Goal: Transaction & Acquisition: Book appointment/travel/reservation

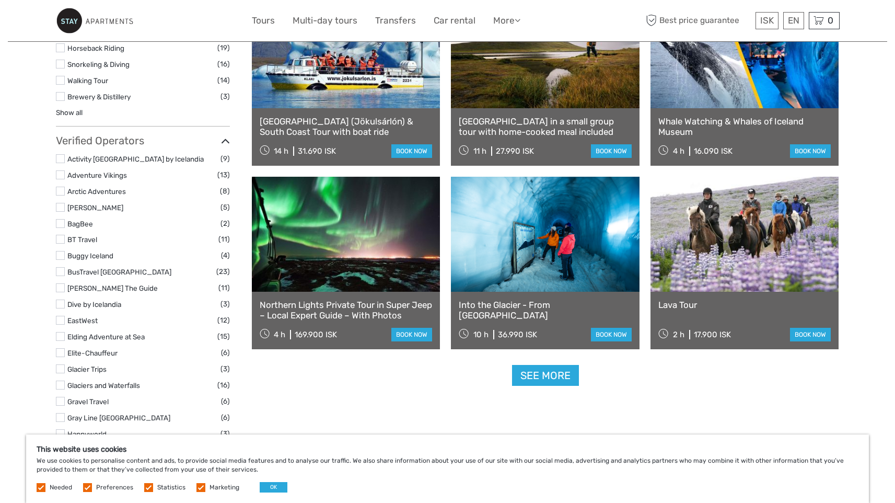
scroll to position [1143, 0]
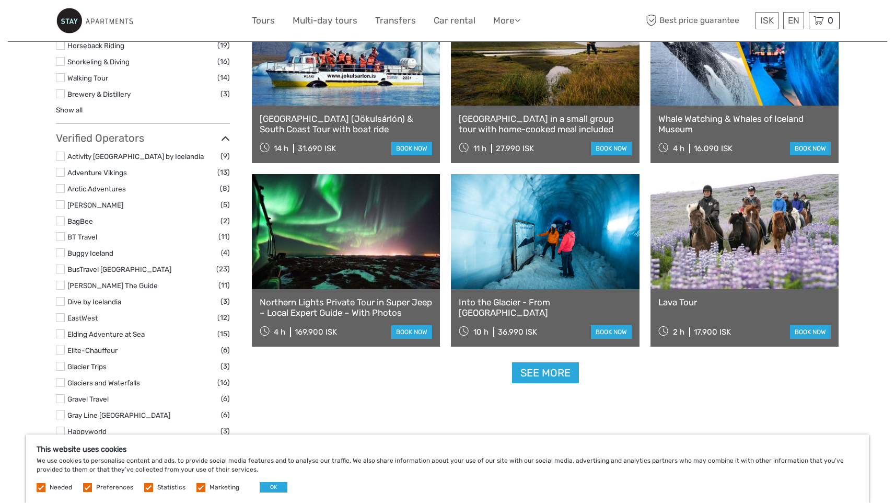
click at [525, 301] on link "Into the Glacier - From Reykjavík" at bounding box center [545, 307] width 173 height 21
click at [557, 370] on link "See more" at bounding box center [545, 372] width 67 height 21
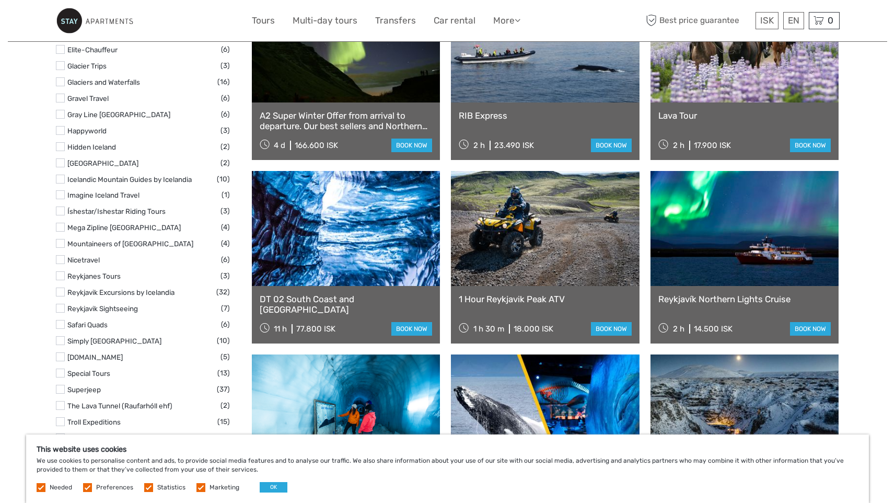
scroll to position [1445, 0]
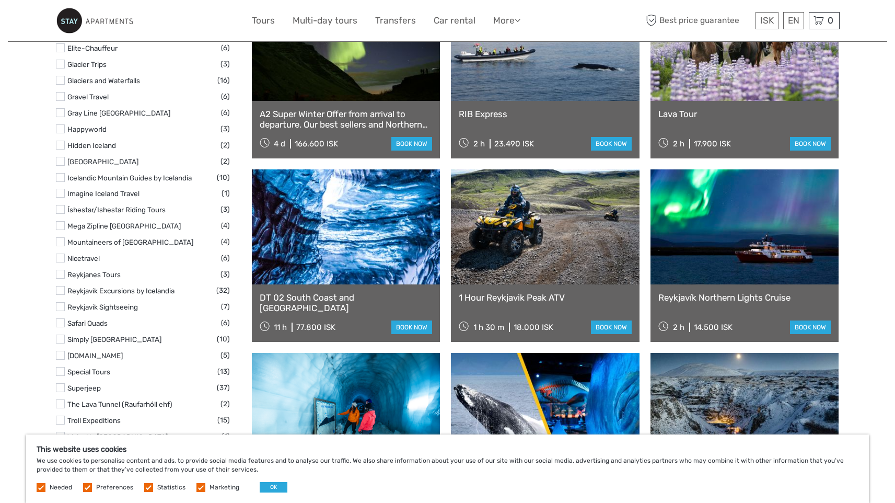
click at [360, 299] on link "DT 02 South Coast and Katla Ice Cave" at bounding box center [346, 302] width 173 height 21
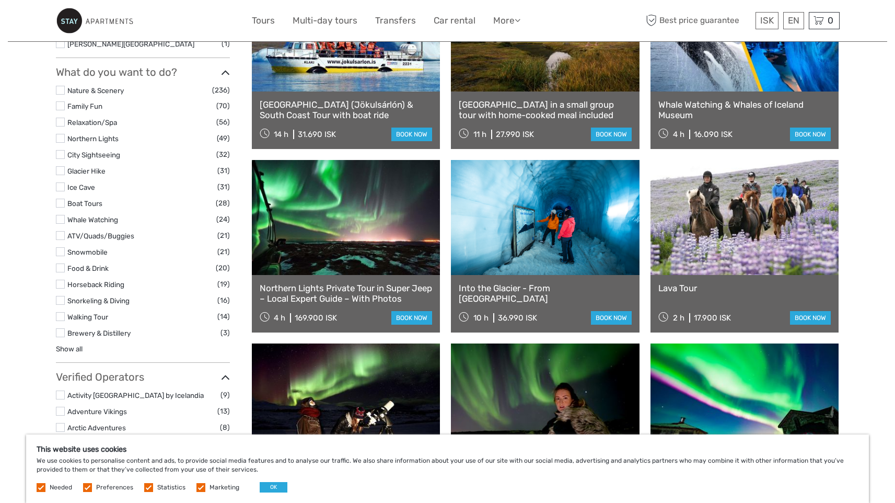
scroll to position [900, 0]
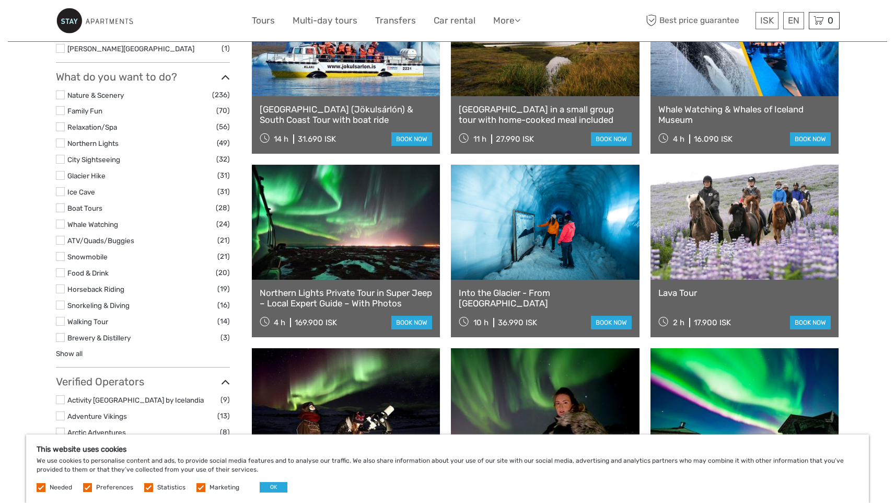
click at [60, 187] on label at bounding box center [60, 191] width 9 height 9
click at [0, 0] on input "checkbox" at bounding box center [0, 0] width 0 height 0
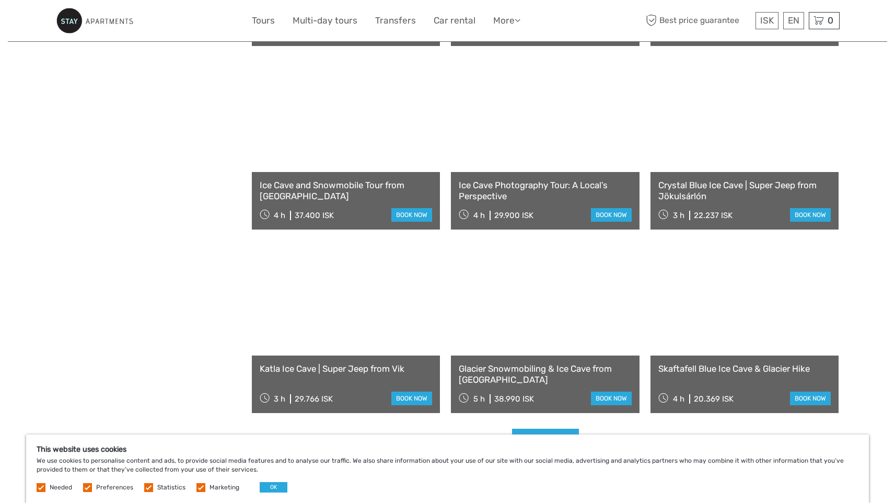
scroll to position [875, 0]
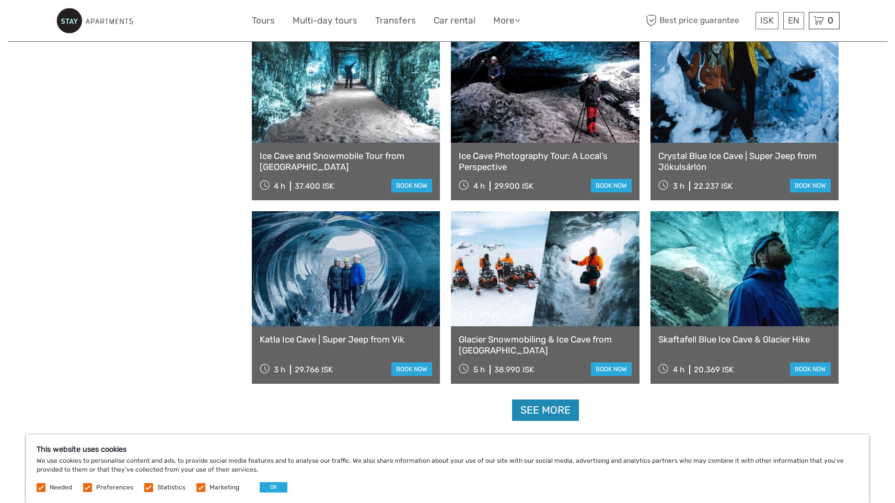
click at [553, 404] on link "See more" at bounding box center [545, 409] width 67 height 21
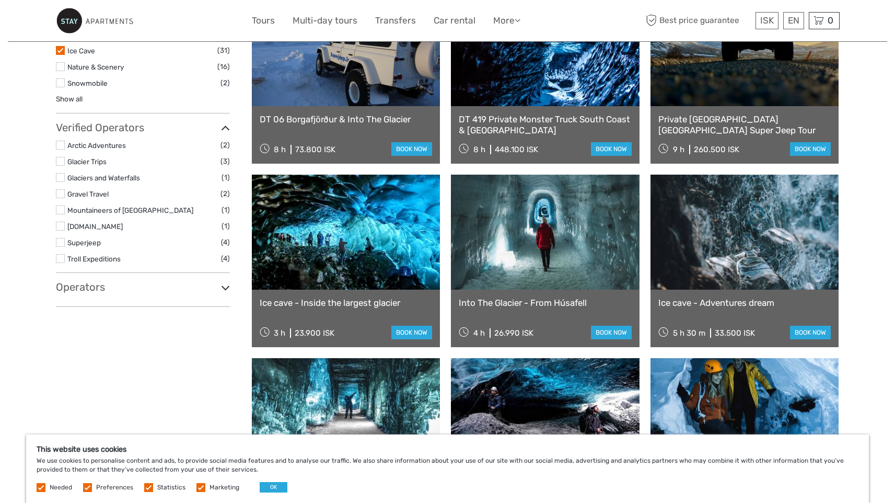
scroll to position [547, 0]
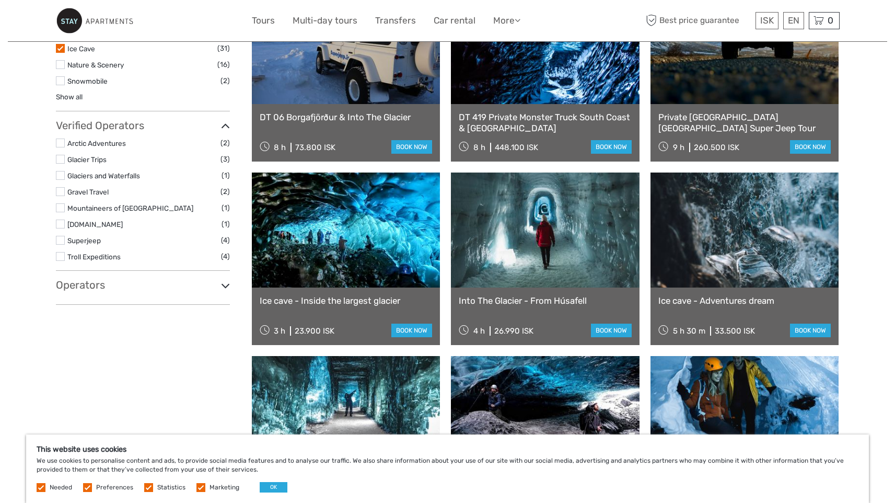
click at [359, 302] on link "Ice cave - Inside the largest glacier" at bounding box center [346, 300] width 173 height 10
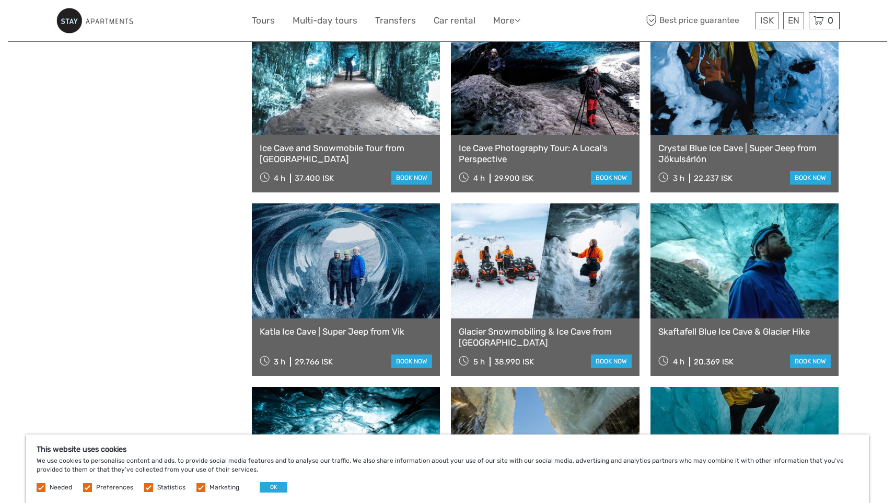
scroll to position [884, 0]
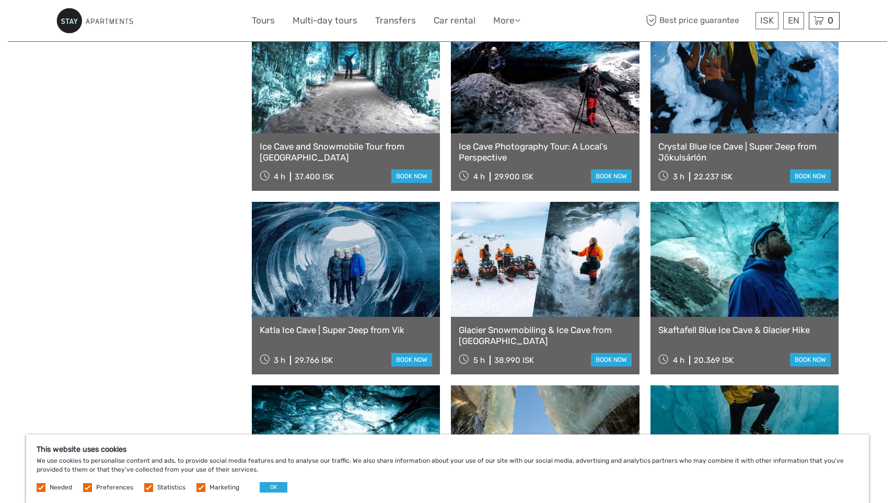
click at [346, 257] on link at bounding box center [346, 259] width 189 height 115
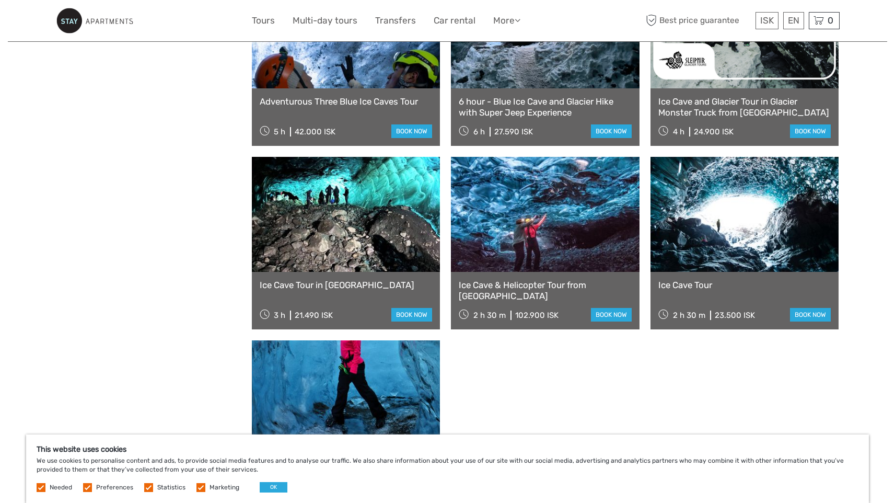
scroll to position [1684, 0]
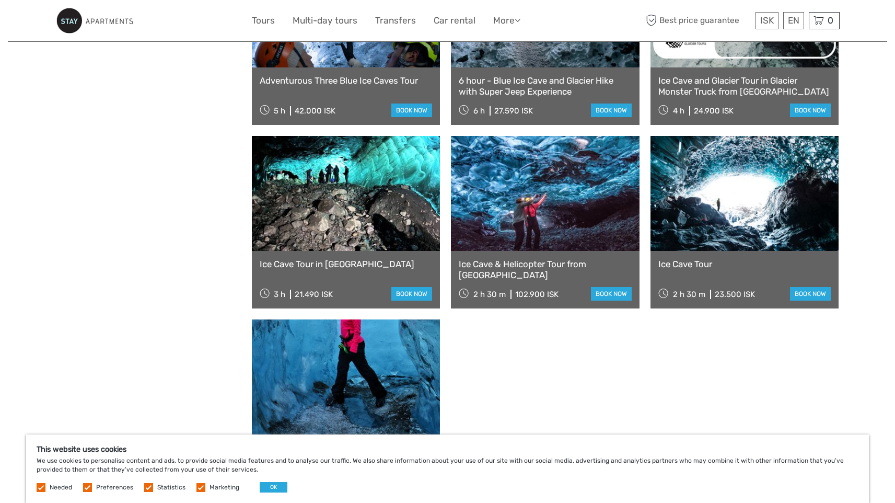
click at [774, 206] on link at bounding box center [745, 193] width 189 height 115
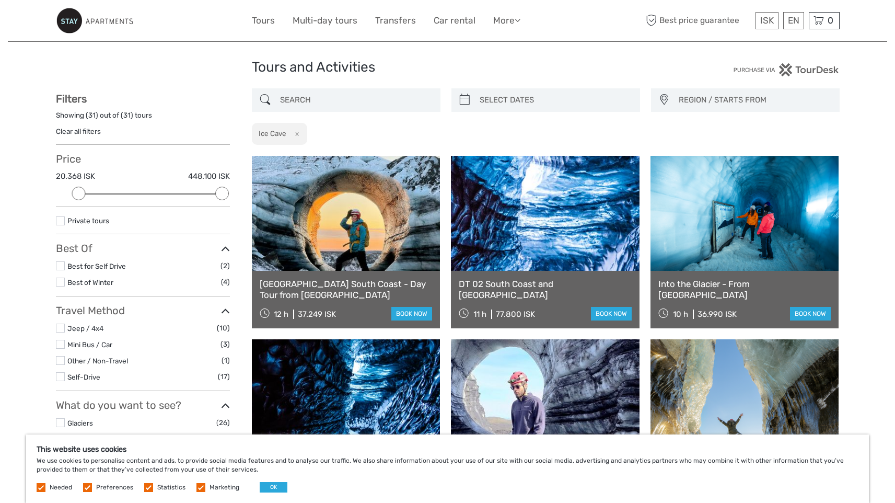
scroll to position [0, 0]
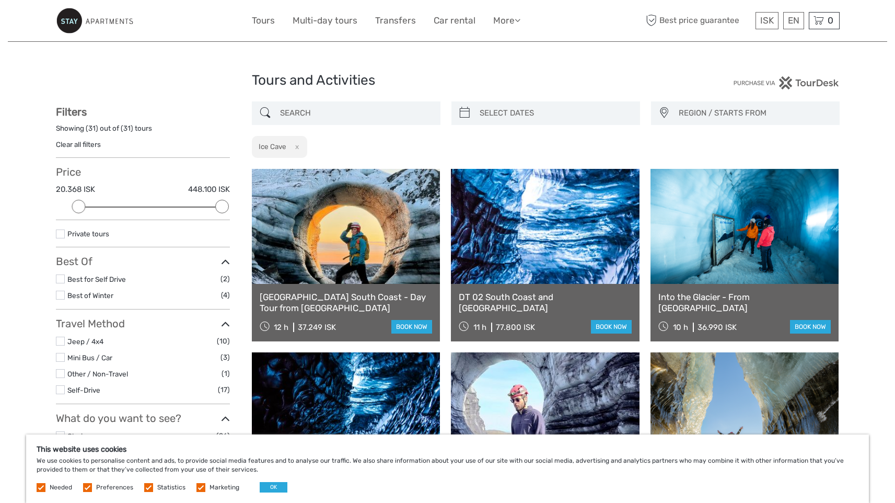
click at [782, 111] on span "REGION / STARTS FROM" at bounding box center [754, 113] width 160 height 17
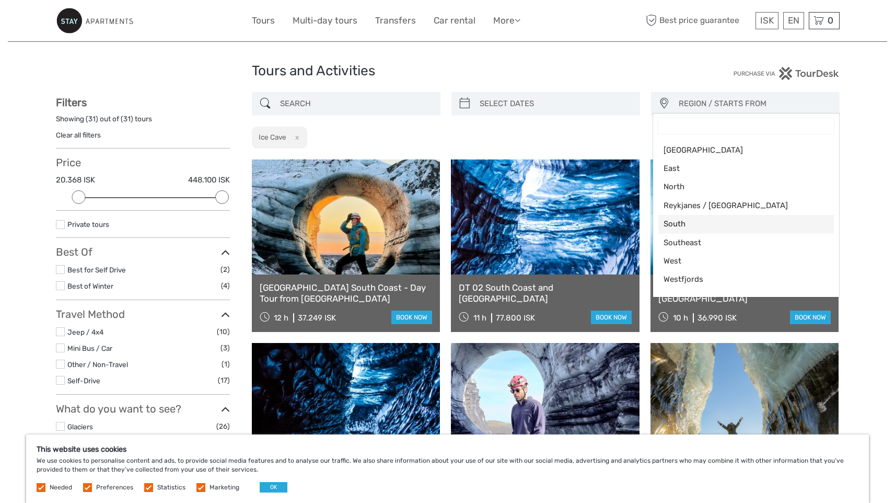
scroll to position [11, 0]
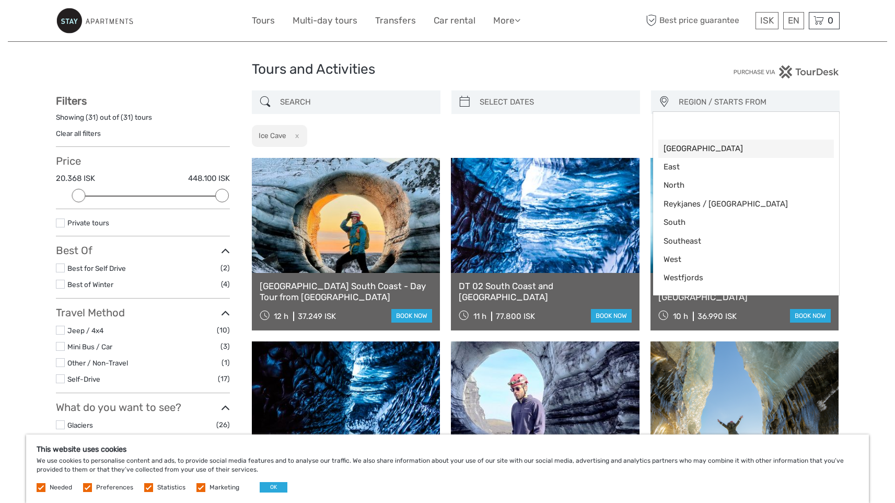
click at [699, 150] on span "Capital Region" at bounding box center [737, 148] width 147 height 11
select select "Capital Region"
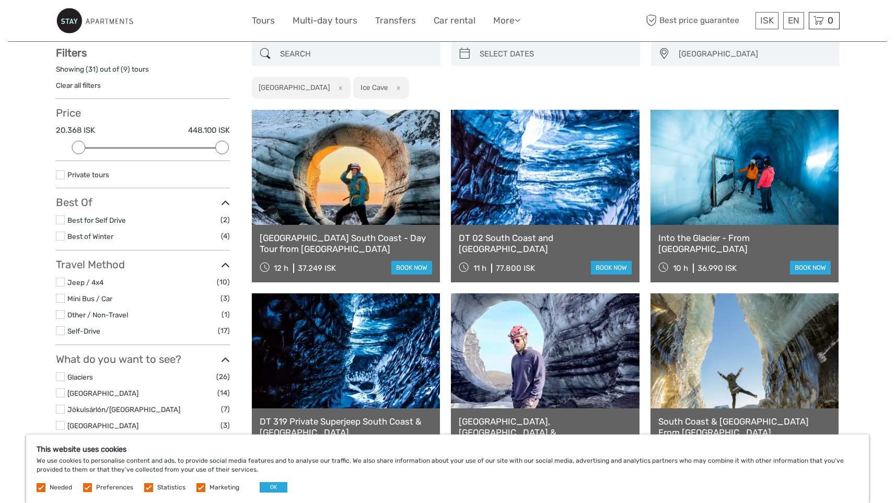
scroll to position [59, 0]
click at [273, 489] on button "OK" at bounding box center [274, 487] width 28 height 10
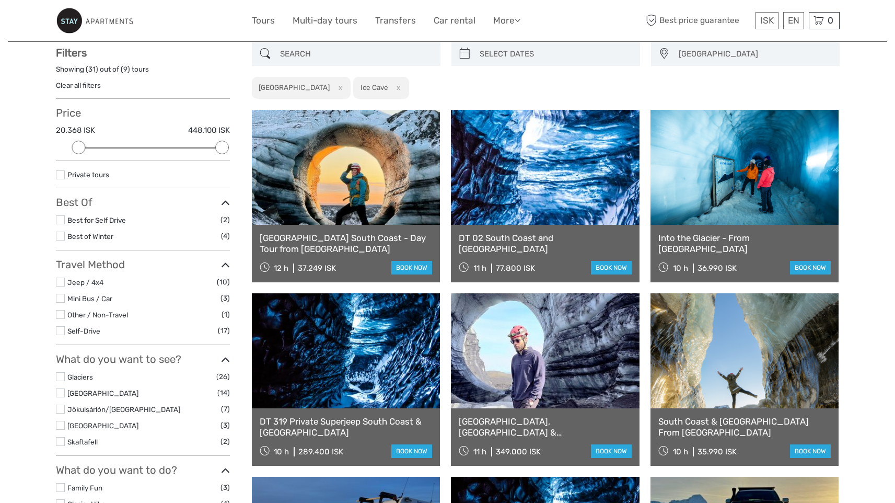
click at [304, 245] on link "Katla Ice Cave South Coast - Day Tour from Reykjavik" at bounding box center [346, 243] width 173 height 21
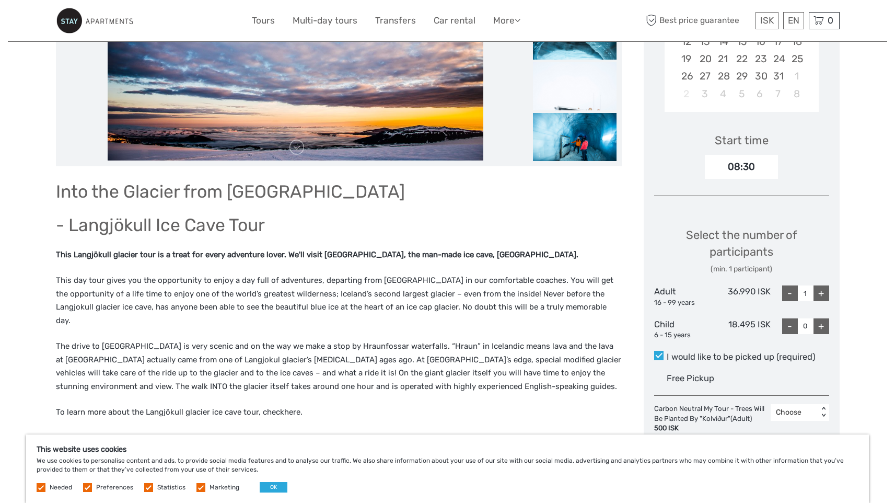
scroll to position [294, 0]
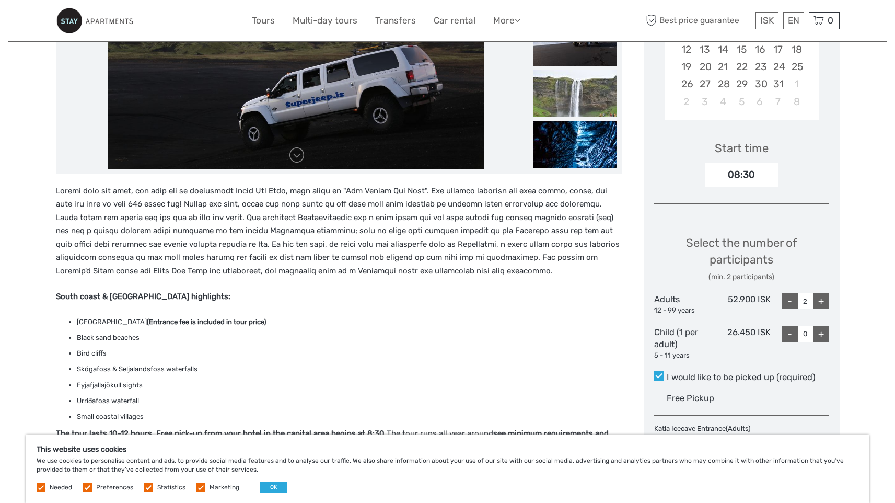
scroll to position [286, 0]
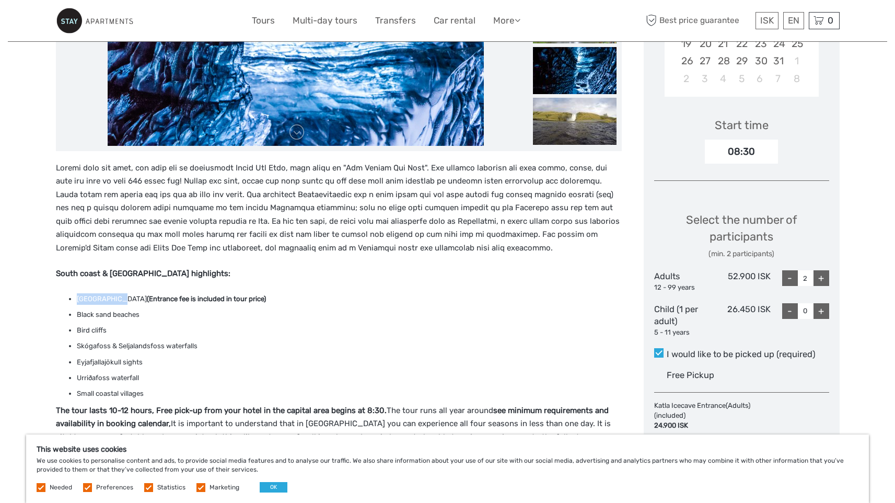
drag, startPoint x: 77, startPoint y: 300, endPoint x: 113, endPoint y: 300, distance: 36.1
click at [113, 300] on li "Katla Ice Cave (Entrance fee is included in tour price)" at bounding box center [349, 299] width 545 height 12
click at [314, 329] on li "Bird cliffs" at bounding box center [349, 331] width 545 height 12
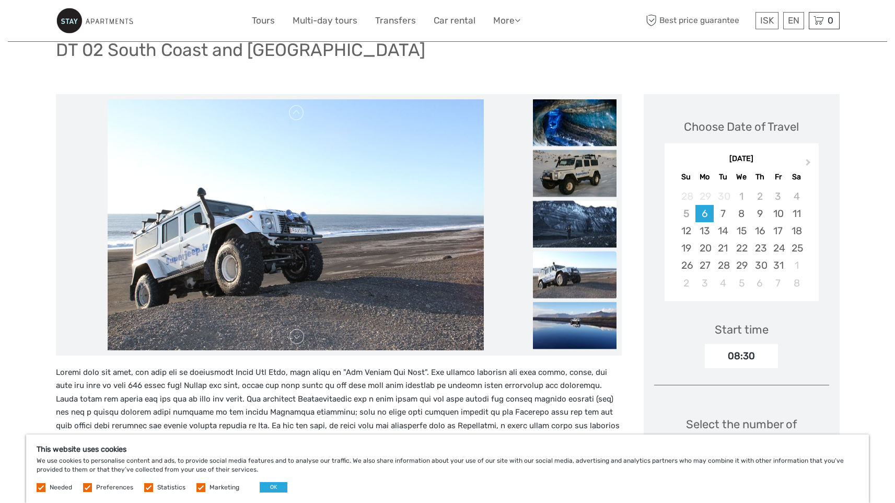
scroll to position [0, 0]
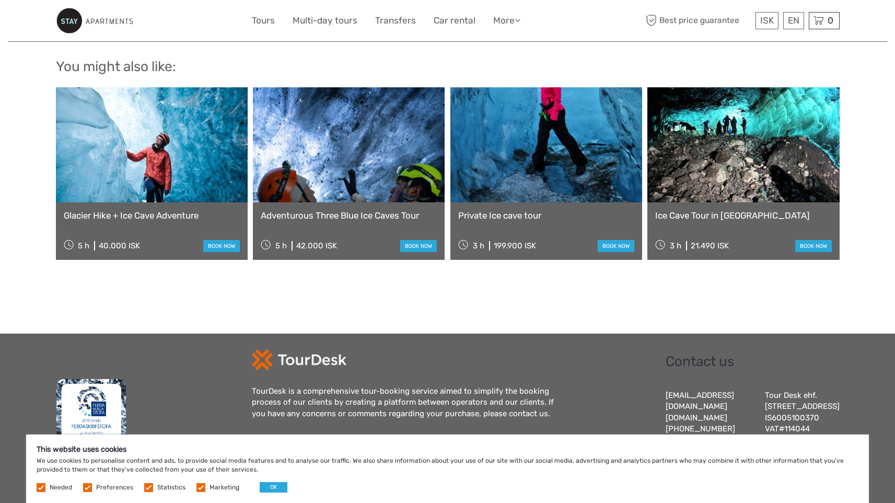
scroll to position [1331, 0]
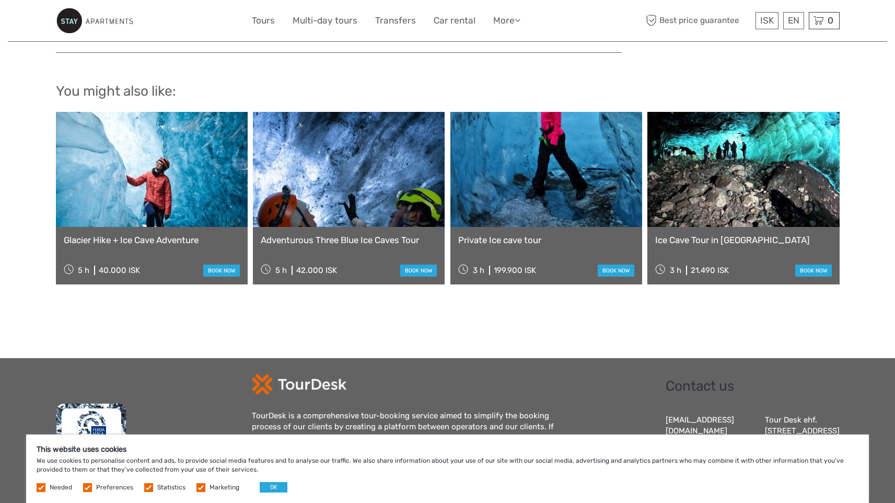
click at [797, 198] on link at bounding box center [744, 169] width 192 height 115
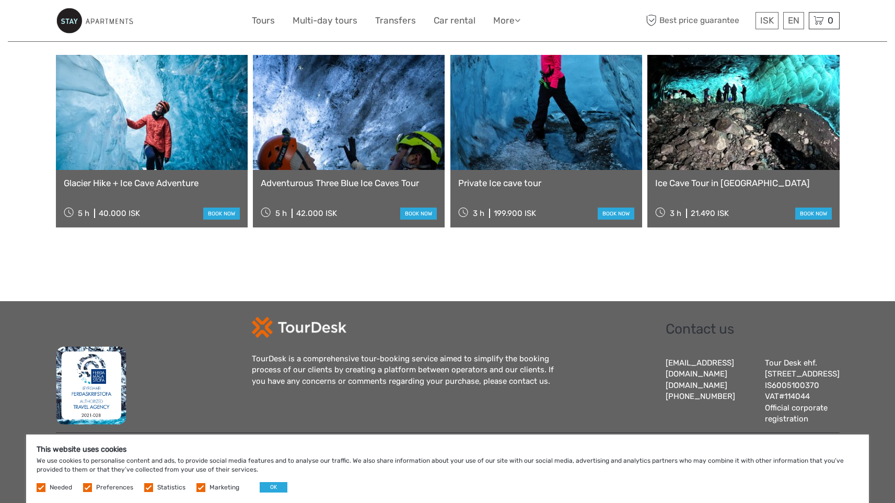
scroll to position [1403, 0]
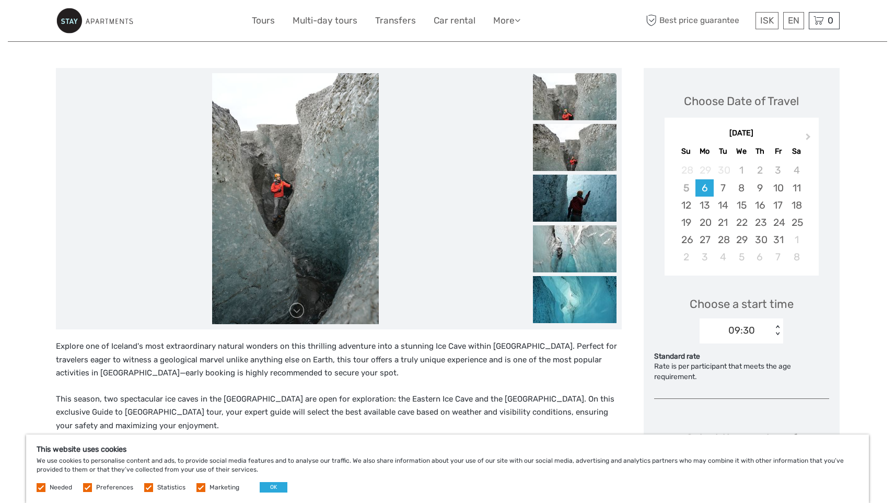
scroll to position [104, 0]
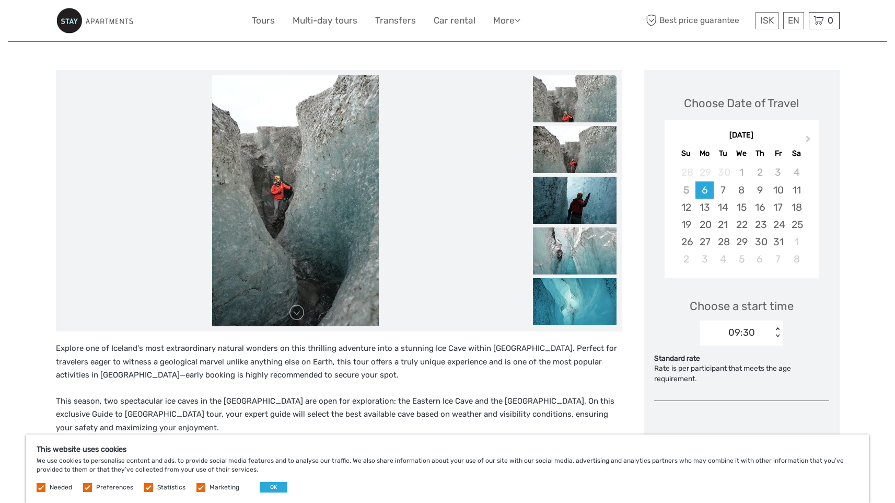
click at [324, 200] on img at bounding box center [295, 200] width 167 height 251
click at [570, 109] on img at bounding box center [575, 98] width 84 height 47
click at [574, 156] on img at bounding box center [575, 149] width 84 height 47
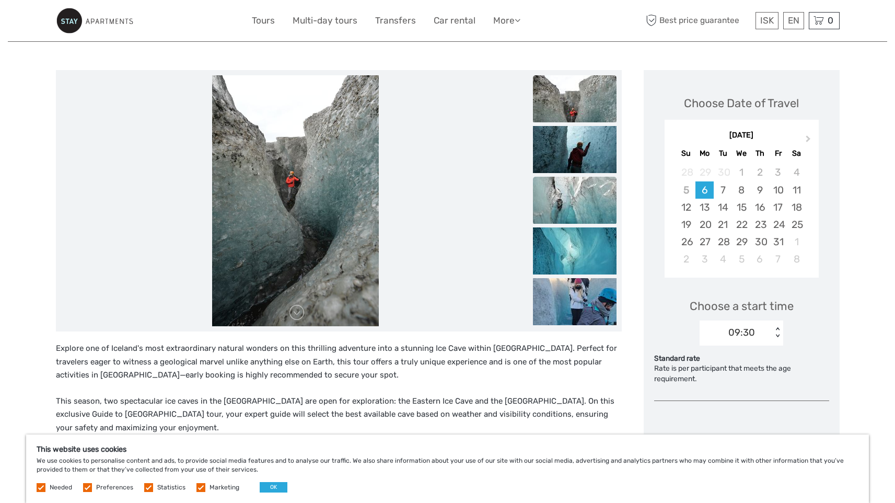
click at [578, 197] on img at bounding box center [575, 200] width 84 height 47
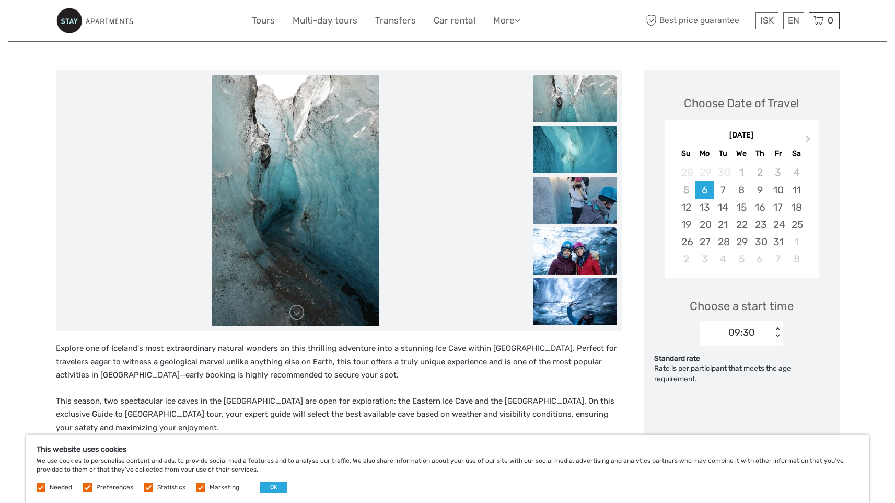
click at [577, 249] on img at bounding box center [575, 250] width 84 height 47
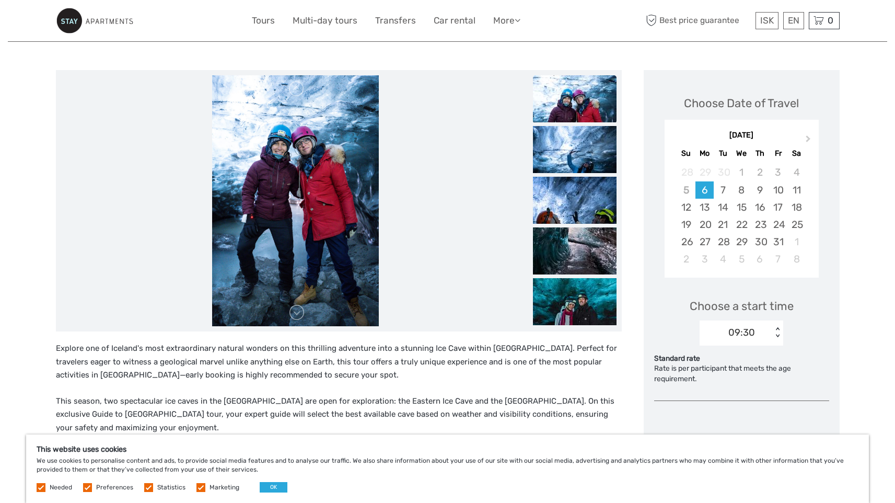
scroll to position [0, 0]
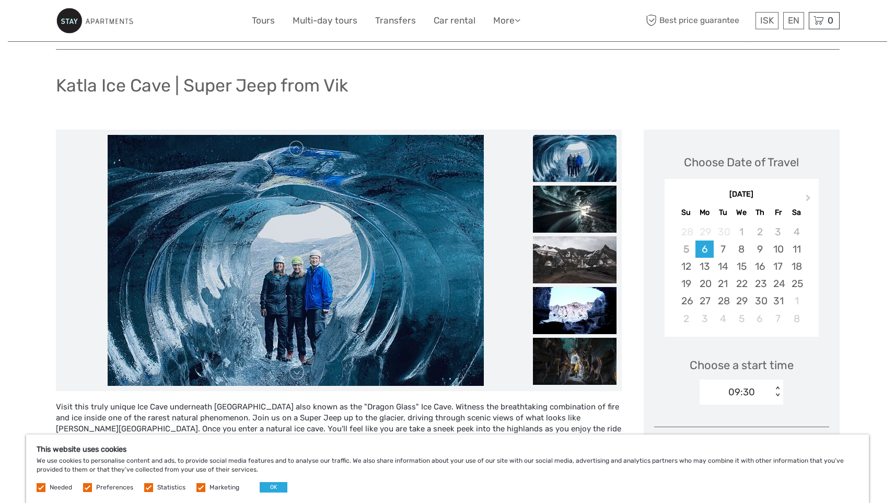
scroll to position [52, 0]
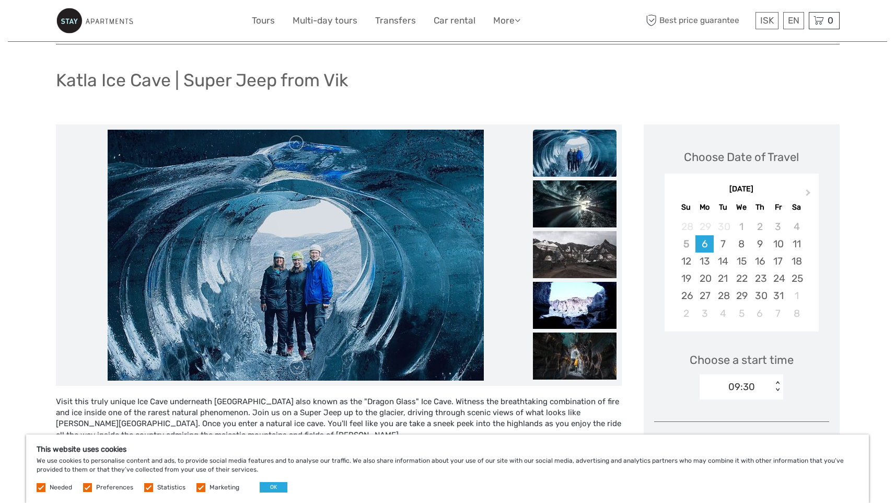
click at [583, 148] on img at bounding box center [575, 153] width 84 height 47
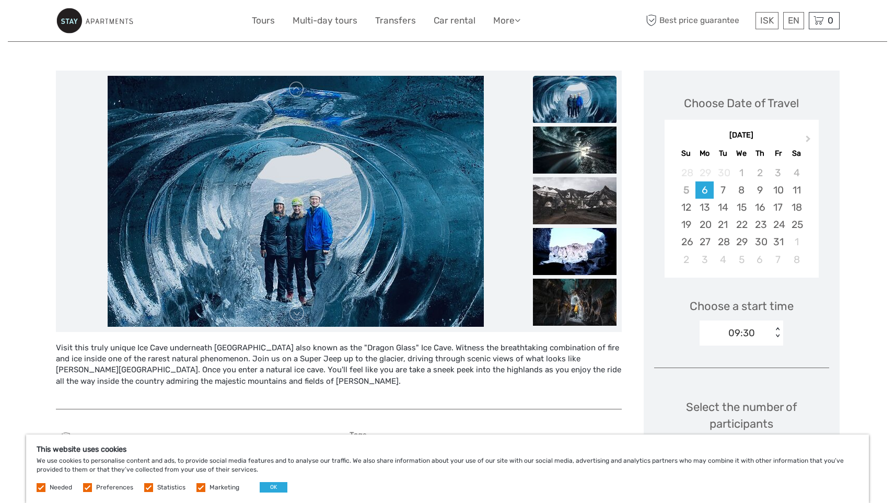
scroll to position [109, 0]
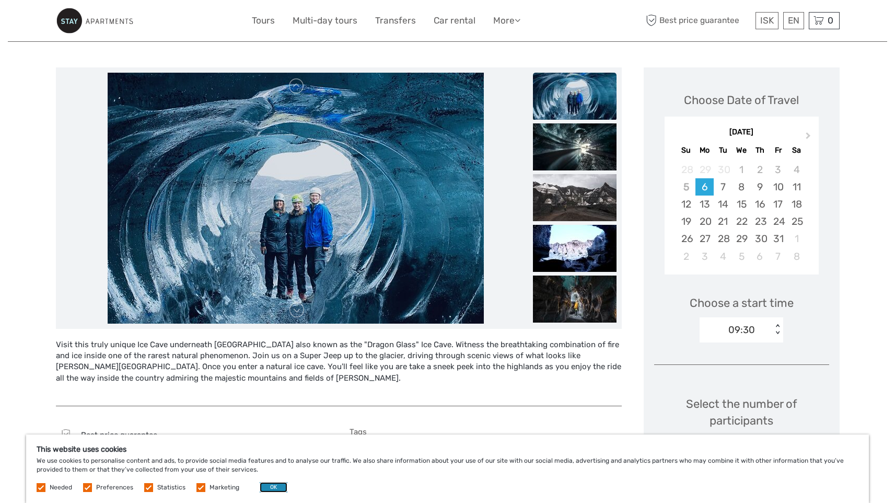
click at [265, 486] on button "OK" at bounding box center [274, 487] width 28 height 10
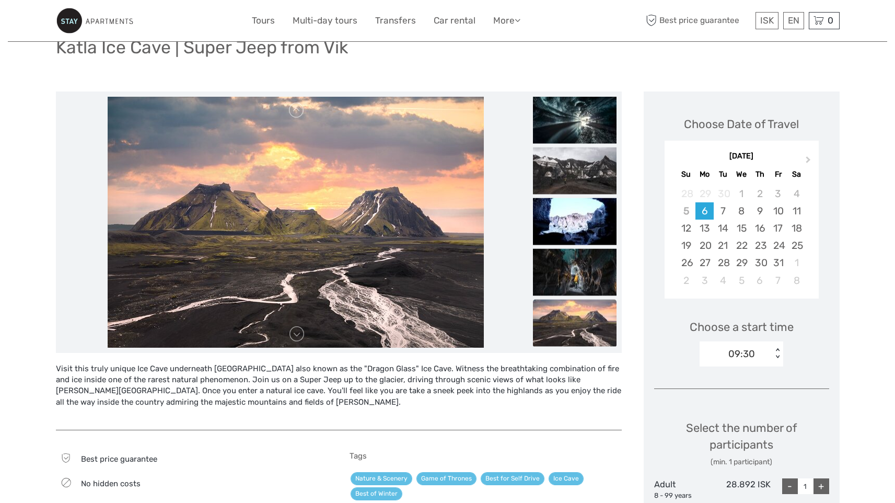
scroll to position [0, 0]
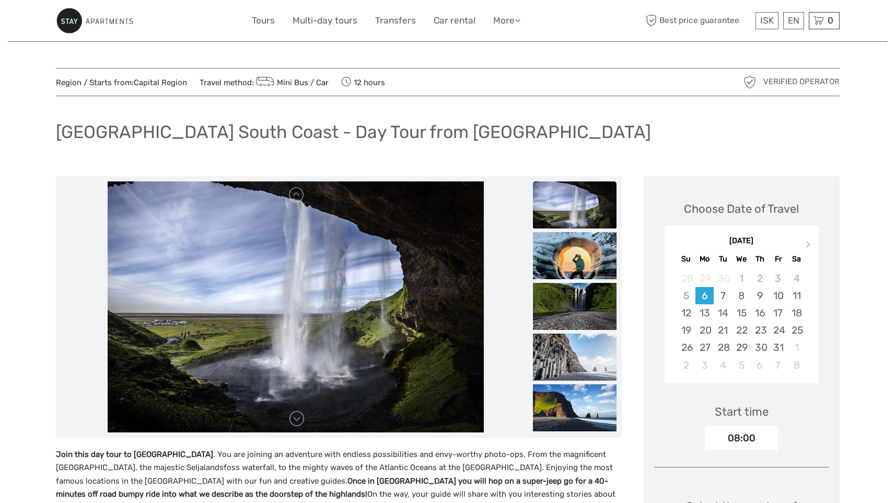
click at [574, 199] on img at bounding box center [575, 204] width 84 height 47
click at [588, 258] on img at bounding box center [575, 255] width 84 height 47
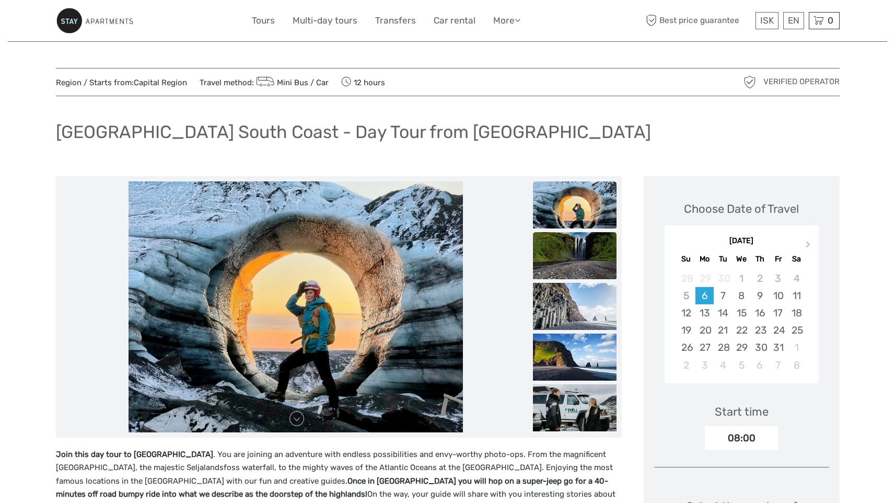
click at [585, 263] on img at bounding box center [575, 255] width 84 height 47
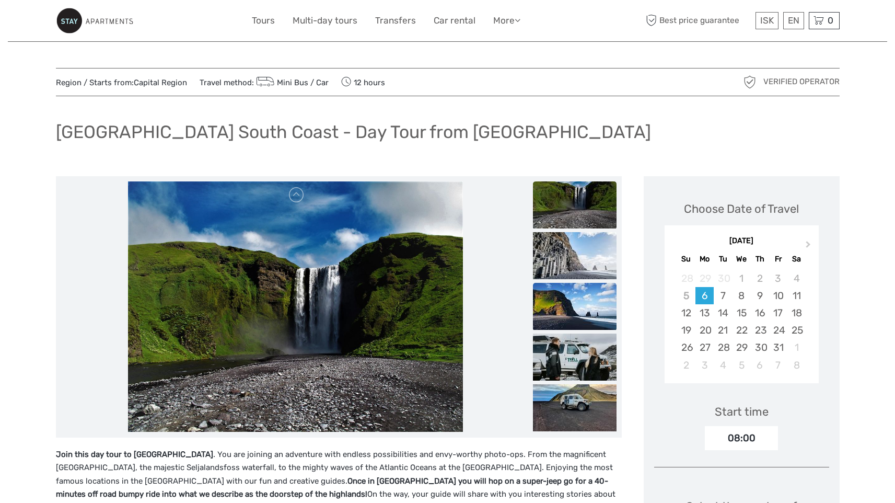
click at [581, 291] on img at bounding box center [575, 306] width 84 height 47
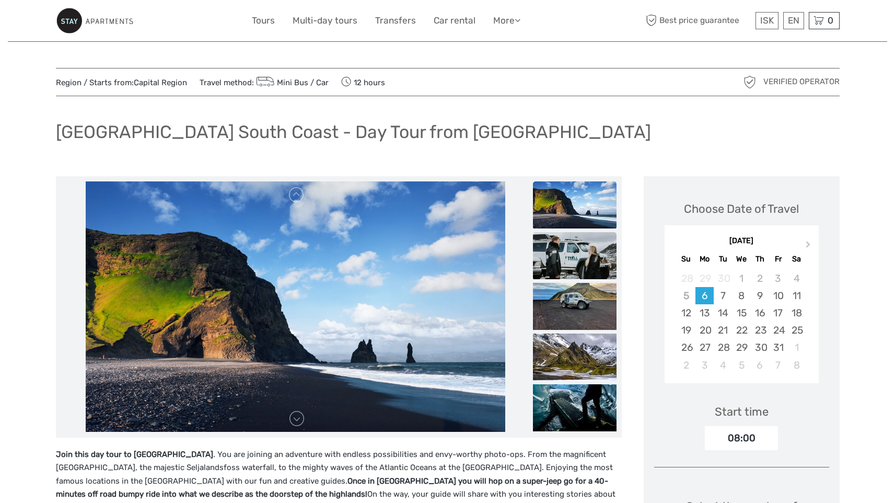
click at [580, 262] on img at bounding box center [575, 255] width 84 height 47
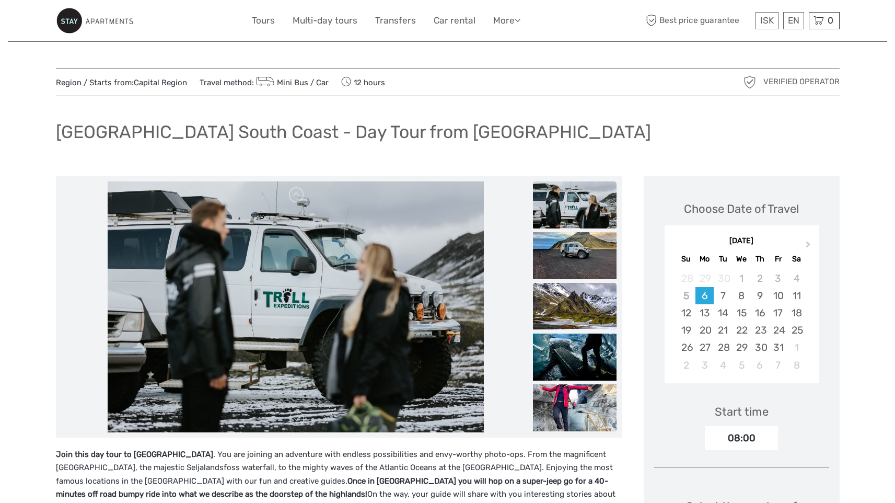
click at [564, 310] on img at bounding box center [575, 306] width 84 height 47
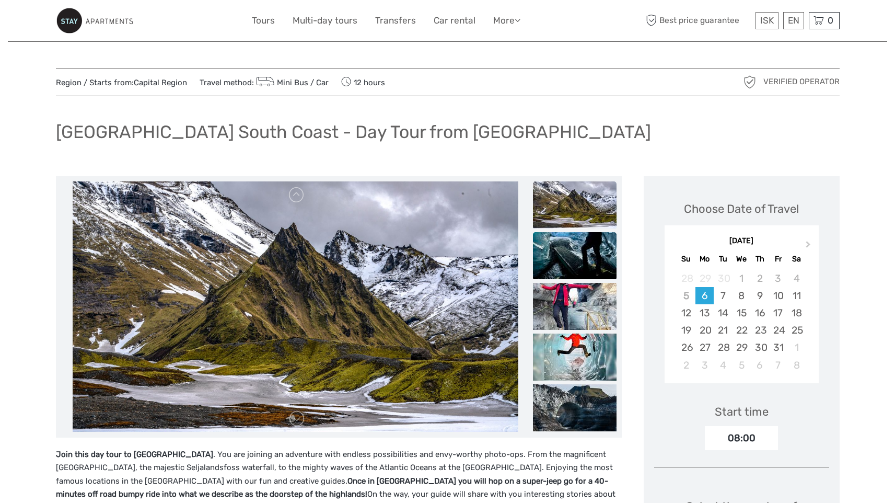
click at [573, 263] on img at bounding box center [575, 255] width 84 height 47
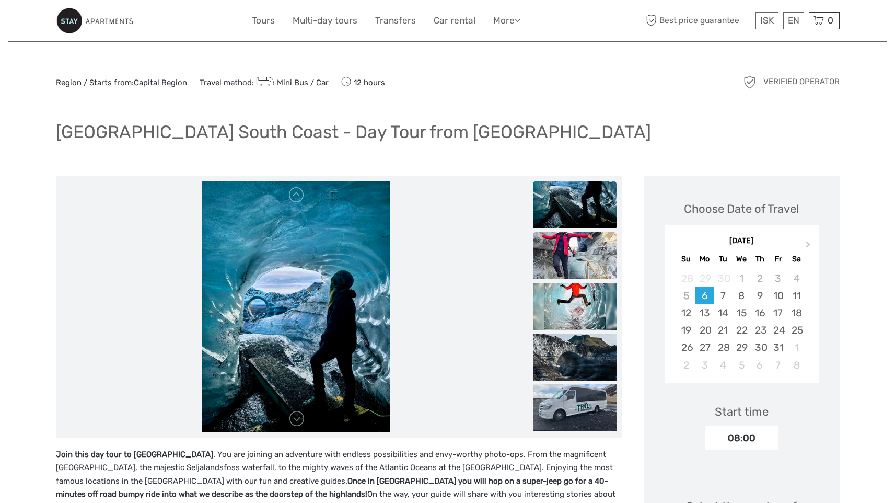
click at [579, 266] on img at bounding box center [575, 255] width 84 height 47
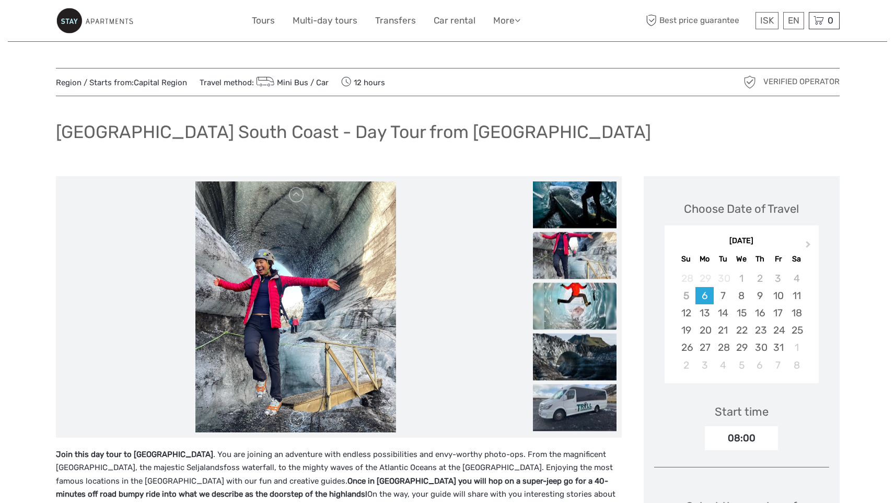
click at [584, 295] on img at bounding box center [575, 305] width 84 height 47
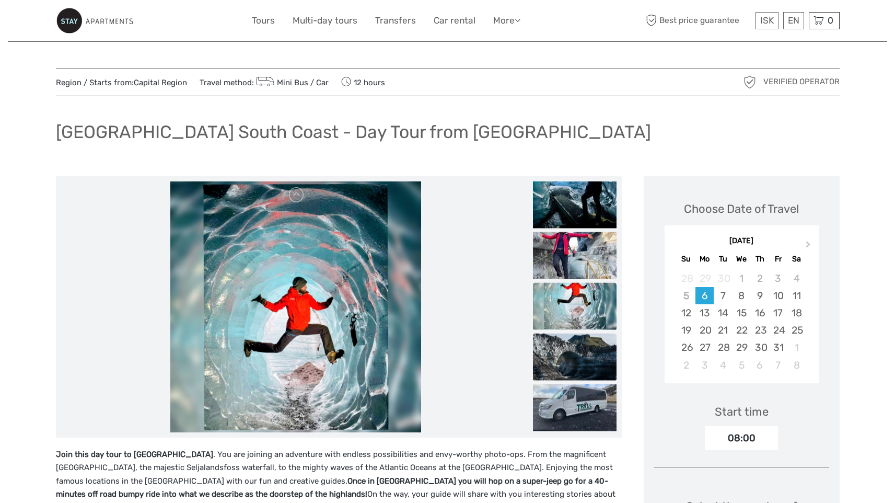
click at [572, 352] on img at bounding box center [575, 356] width 84 height 47
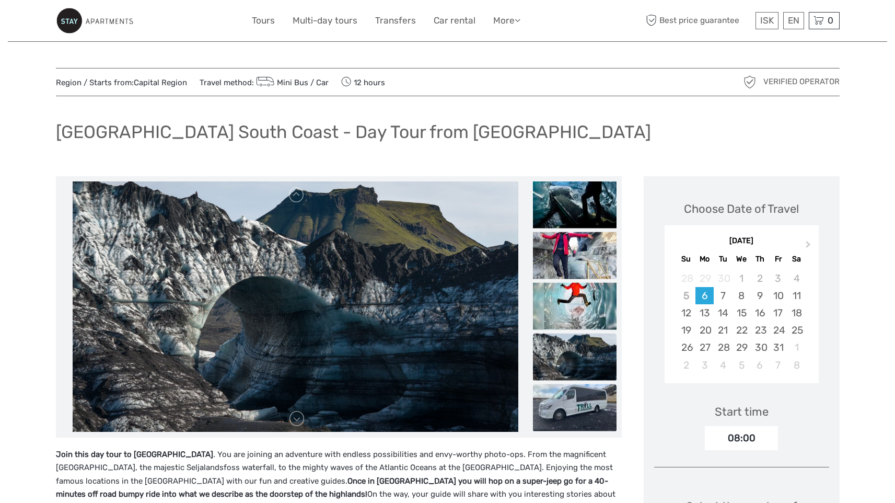
click at [579, 402] on img at bounding box center [575, 407] width 84 height 47
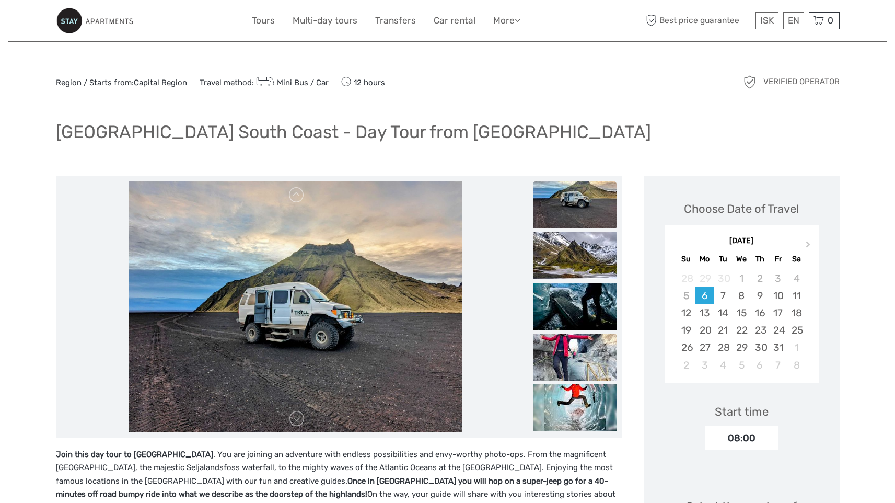
click at [155, 82] on link "Capital Region" at bounding box center [160, 82] width 53 height 9
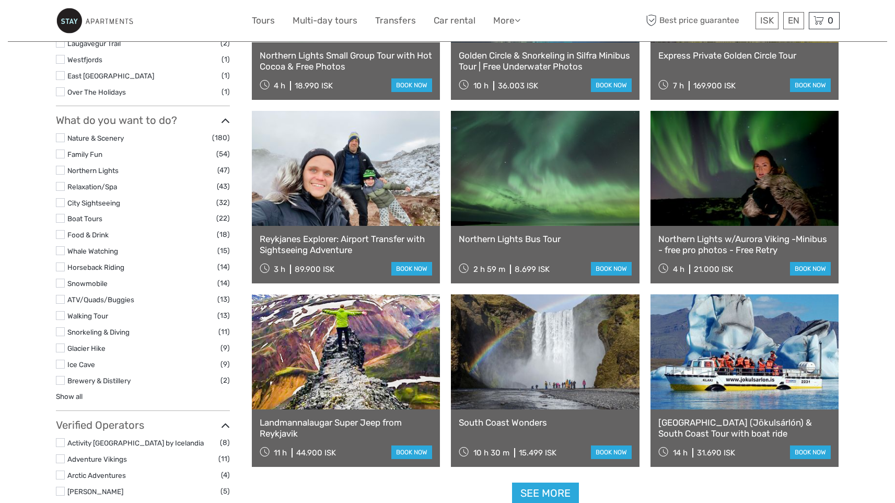
scroll to position [790, 0]
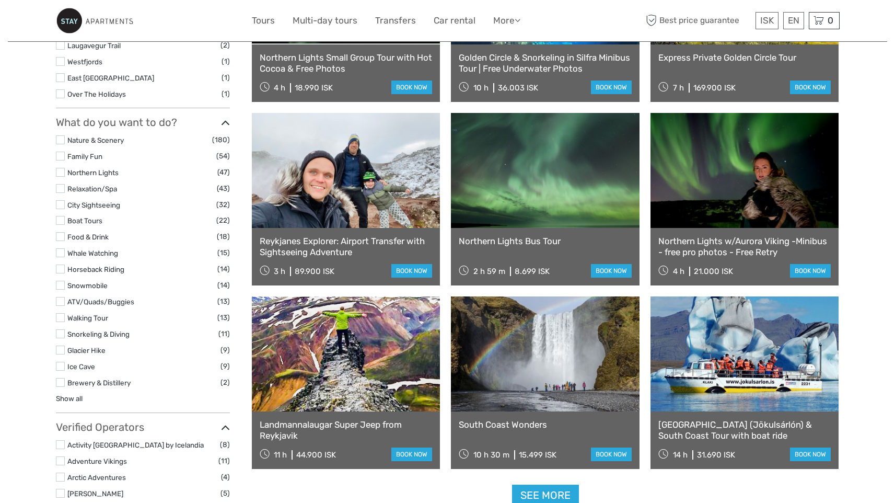
click at [60, 248] on label at bounding box center [60, 252] width 9 height 9
click at [0, 0] on input "checkbox" at bounding box center [0, 0] width 0 height 0
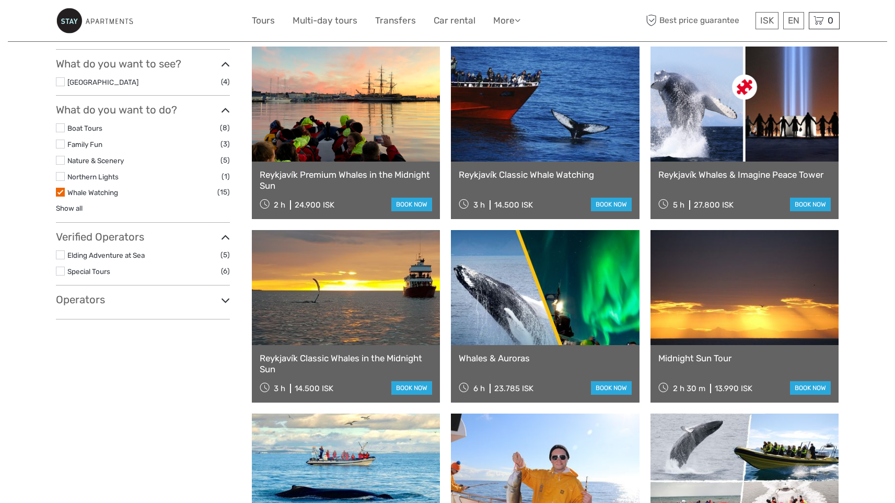
scroll to position [305, 0]
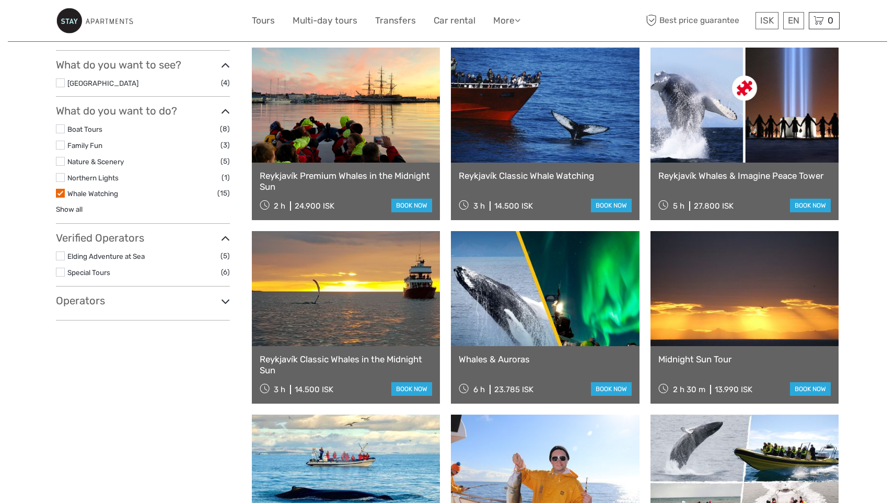
click at [733, 179] on link "Reykjavík Whales & Imagine Peace Tower" at bounding box center [745, 175] width 173 height 10
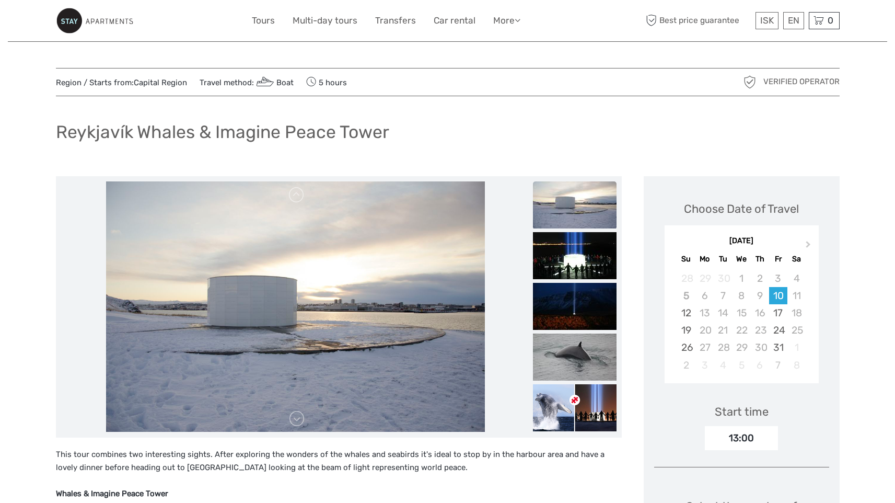
click at [547, 210] on img at bounding box center [575, 204] width 84 height 47
click at [582, 194] on img at bounding box center [575, 204] width 84 height 47
click at [579, 251] on img at bounding box center [575, 255] width 84 height 47
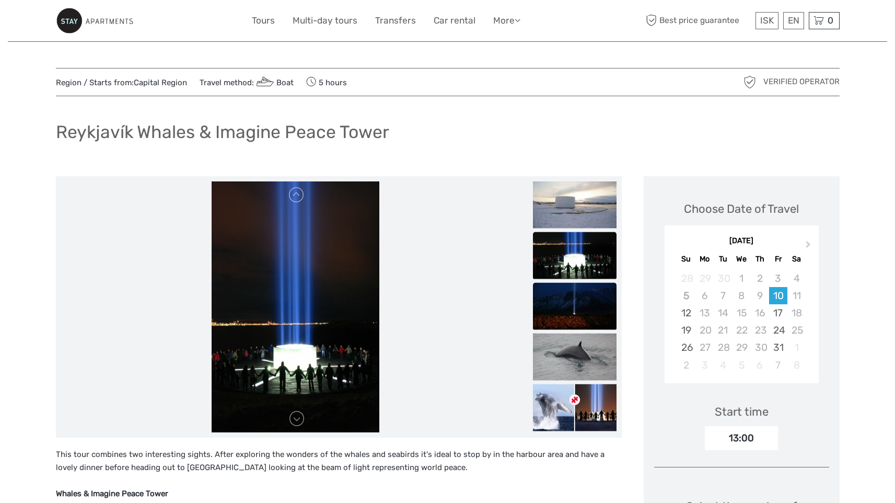
click at [584, 295] on img at bounding box center [575, 305] width 84 height 47
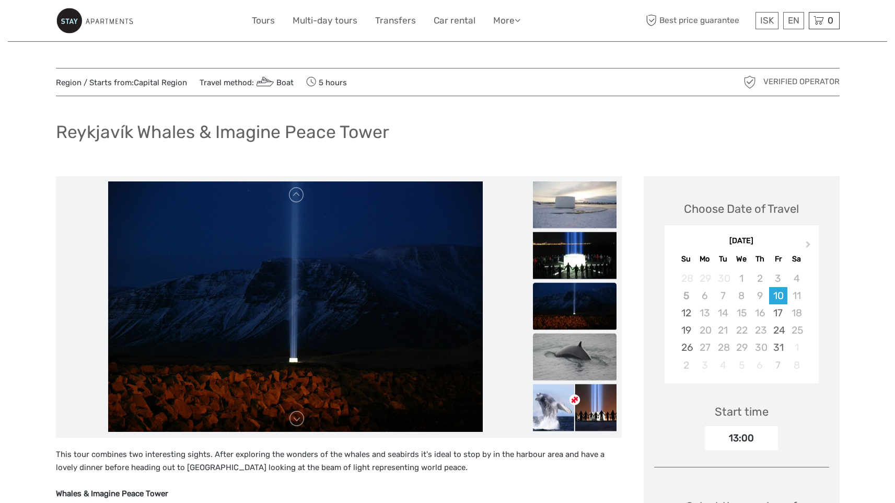
click at [580, 352] on img at bounding box center [575, 356] width 84 height 47
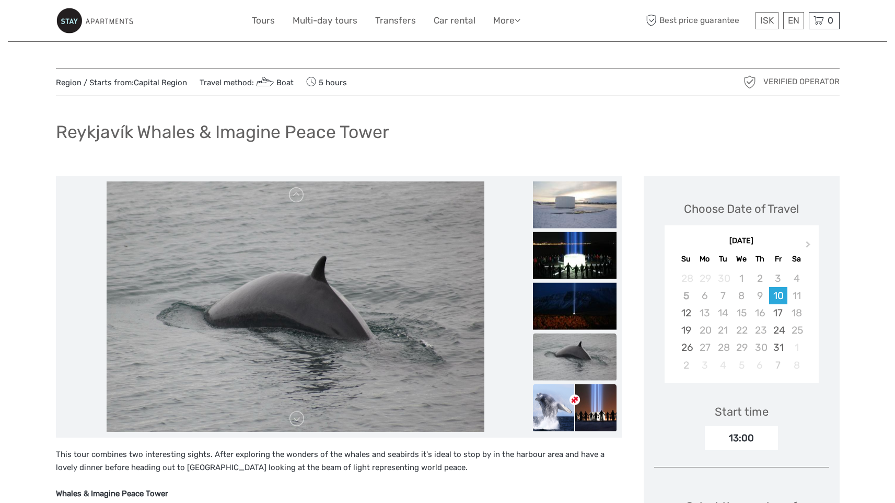
click at [588, 404] on img at bounding box center [575, 407] width 84 height 47
